Goal: Find contact information: Find contact information

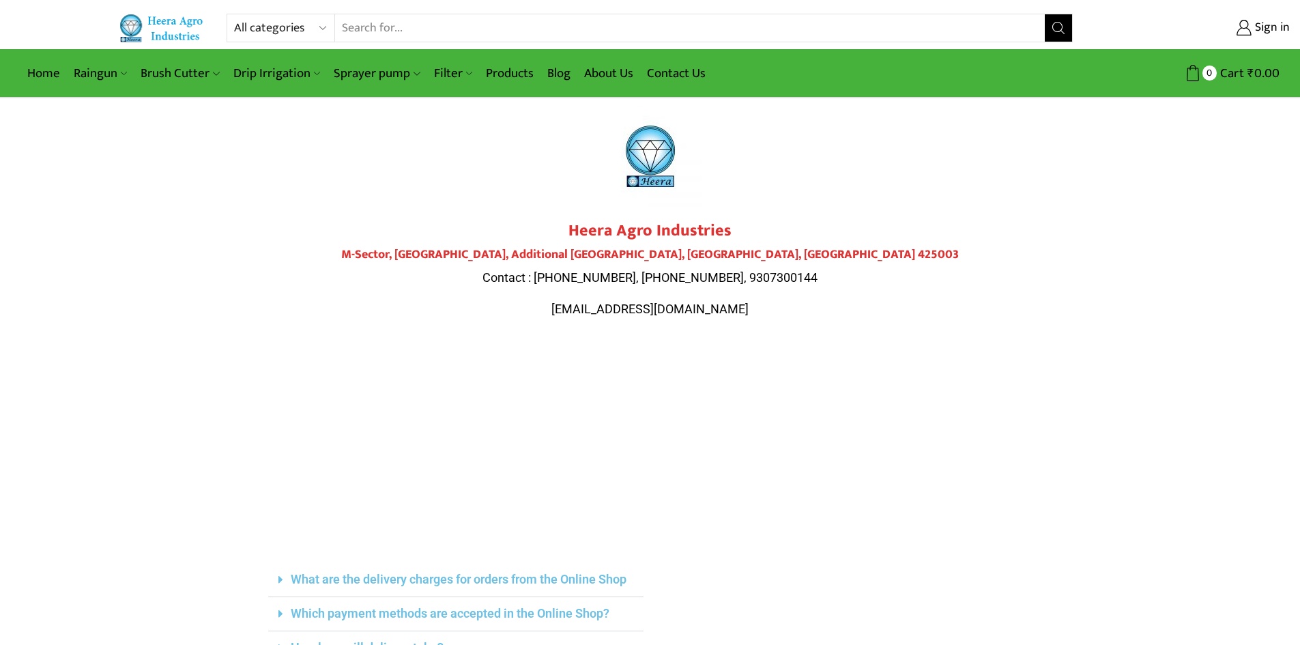
scroll to position [11, 0]
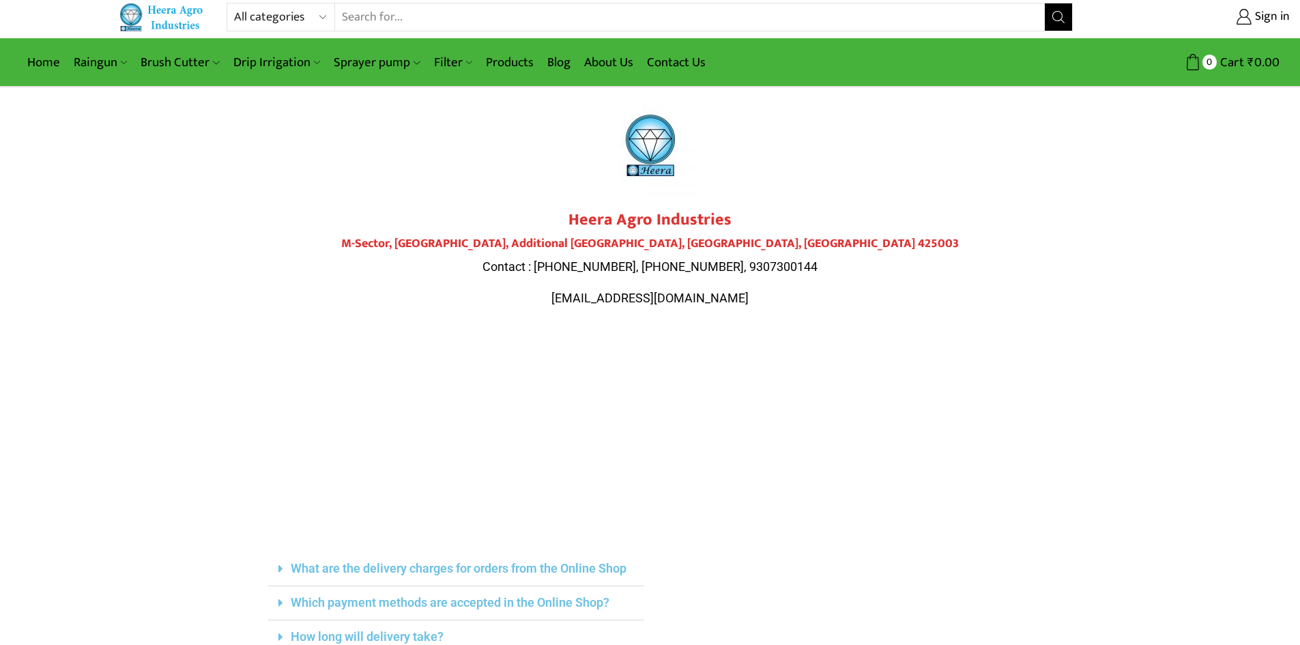
click at [933, 181] on div at bounding box center [650, 145] width 764 height 102
click at [676, 261] on span "Contact : [PHONE_NUMBER], [PHONE_NUMBER], 9307300144" at bounding box center [649, 266] width 335 height 14
copy span "9307300143"
click at [756, 267] on span "Contact : [PHONE_NUMBER], [PHONE_NUMBER], 9307300144" at bounding box center [649, 266] width 335 height 14
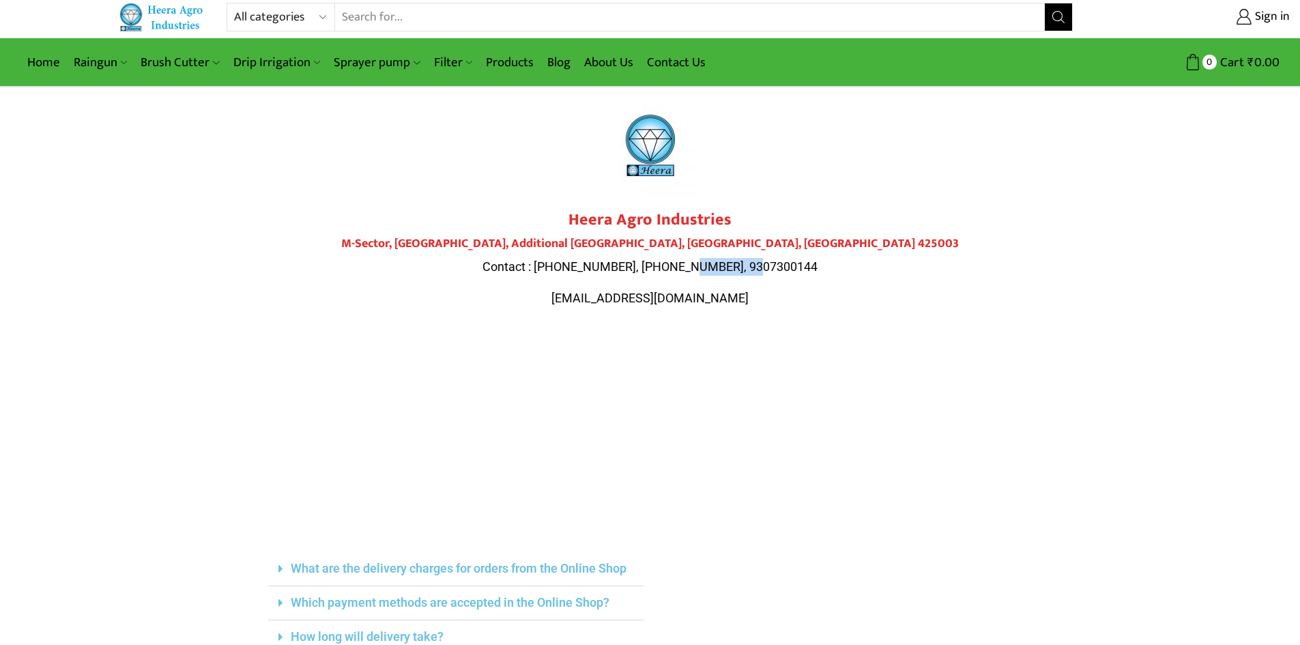
click at [756, 267] on span "Contact : [PHONE_NUMBER], [PHONE_NUMBER], 9307300144" at bounding box center [649, 266] width 335 height 14
copy span "9307300144"
click at [531, 289] on p "[EMAIL_ADDRESS][DOMAIN_NAME]" at bounding box center [650, 298] width 764 height 18
click at [475, 142] on div at bounding box center [650, 145] width 764 height 102
